Goal: Transaction & Acquisition: Book appointment/travel/reservation

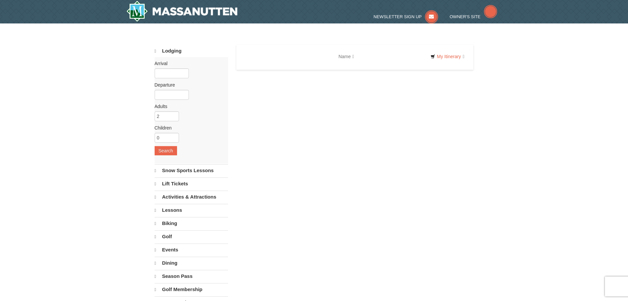
select select "9"
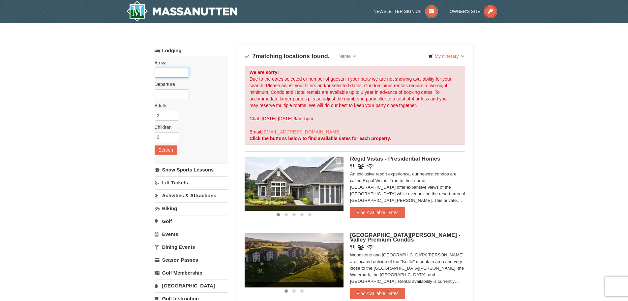
click at [163, 72] on input "text" at bounding box center [172, 73] width 34 height 10
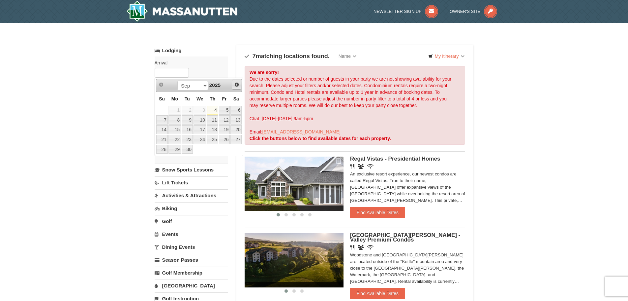
click at [236, 82] on span "Next" at bounding box center [236, 84] width 5 height 5
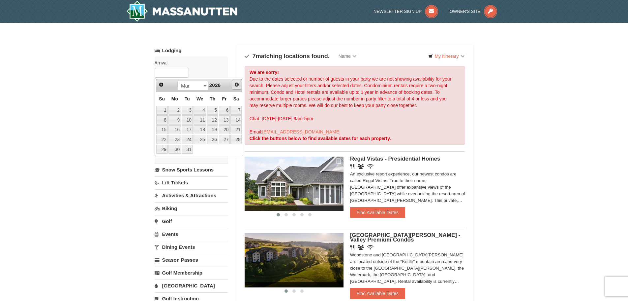
click at [236, 82] on span "Next" at bounding box center [236, 84] width 5 height 5
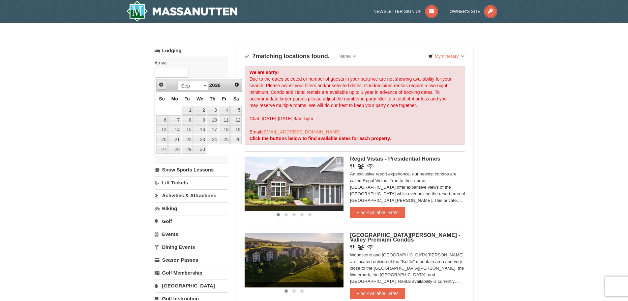
click at [161, 86] on span "Prev" at bounding box center [161, 84] width 5 height 5
click at [238, 120] on link "8" at bounding box center [236, 119] width 11 height 9
type input "[DATE]"
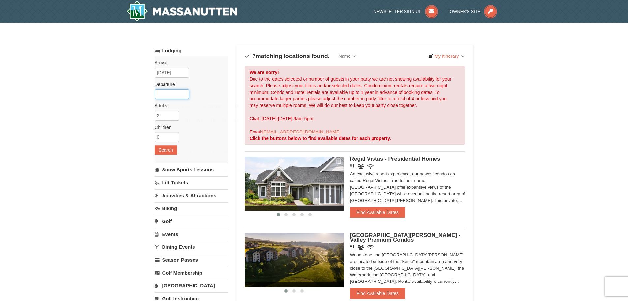
click at [170, 93] on input "text" at bounding box center [172, 94] width 34 height 10
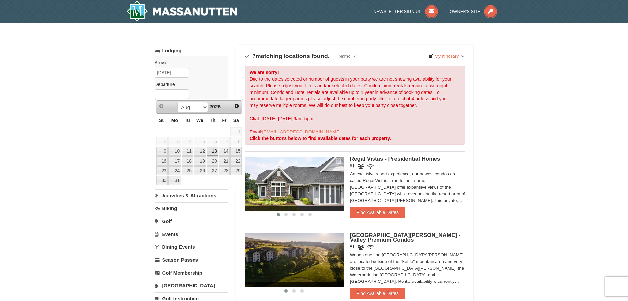
click at [211, 150] on link "13" at bounding box center [212, 150] width 11 height 9
type input "[DATE]"
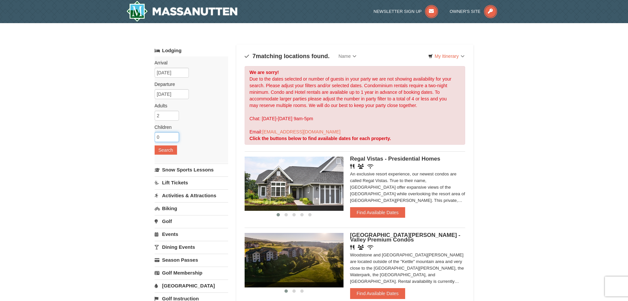
click at [167, 140] on input "0" at bounding box center [167, 137] width 24 height 10
type input "1"
click at [175, 135] on input "1" at bounding box center [167, 137] width 24 height 10
click at [168, 149] on button "Search" at bounding box center [166, 149] width 22 height 9
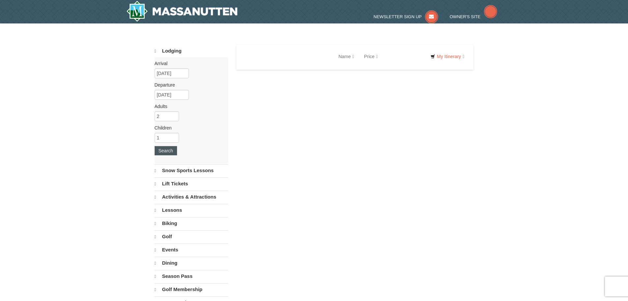
select select "9"
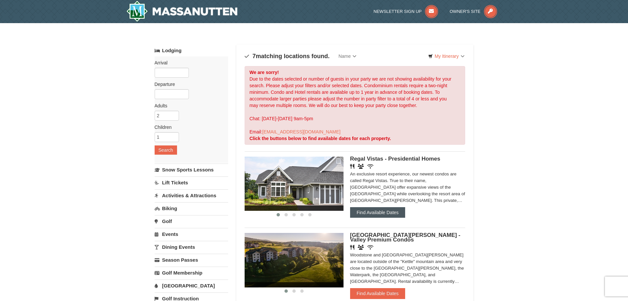
click at [378, 210] on button "Find Available Dates" at bounding box center [377, 212] width 55 height 11
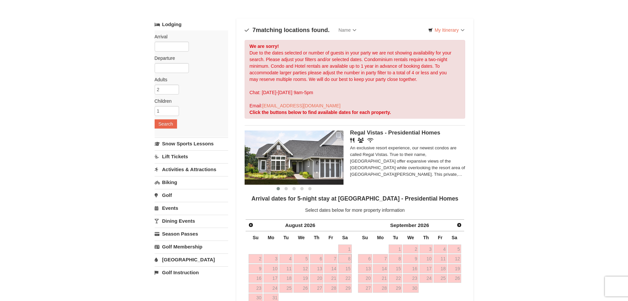
scroll to position [132, 0]
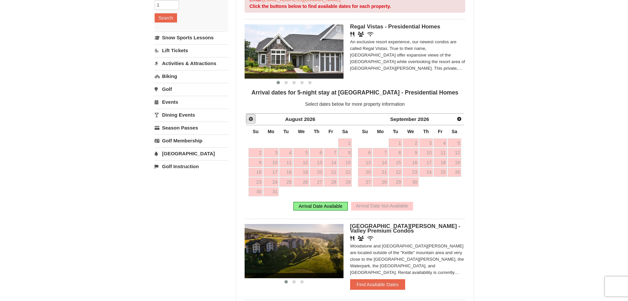
click at [252, 120] on span "Prev" at bounding box center [250, 118] width 5 height 5
